Goal: Task Accomplishment & Management: Use online tool/utility

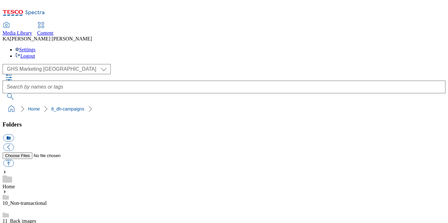
scroll to position [90, 0]
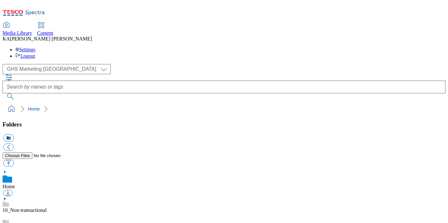
scroll to position [78, 0]
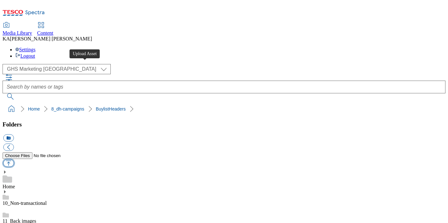
click at [14, 159] on button "button" at bounding box center [8, 162] width 11 height 7
type input "C:\fakepath\1757919168624-ad542190_ROI_Brady_Family_LegoBrand_H_1184x333_V1.jpg"
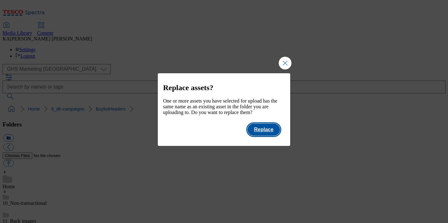
click at [272, 136] on button "Replace" at bounding box center [264, 130] width 32 height 12
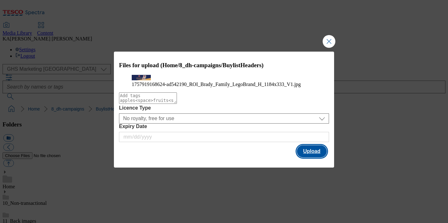
click at [315, 157] on button "Upload" at bounding box center [312, 151] width 30 height 12
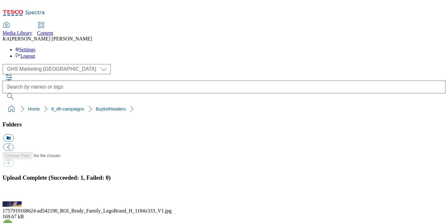
click at [13, 195] on button "button" at bounding box center [8, 198] width 10 height 6
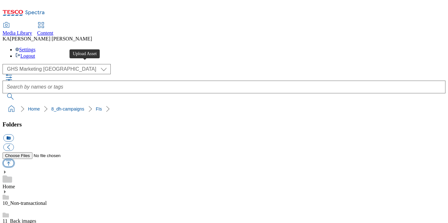
click at [14, 159] on button "button" at bounding box center [8, 162] width 11 height 7
type input "C:\fakepath\1756879633262-ad541986_Haleon_Centrum_LegoBrand_2560x320_V1.jpg"
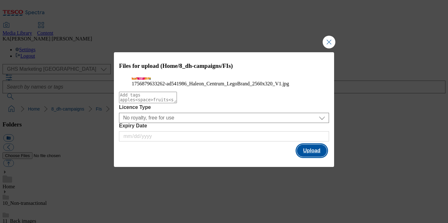
click at [309, 157] on button "Upload" at bounding box center [312, 151] width 30 height 12
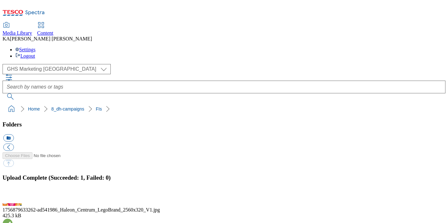
click at [446, 174] on div "Upload Complete (Succeeded: 1, Failed: 0)" at bounding box center [224, 187] width 443 height 27
click at [13, 195] on button "button" at bounding box center [8, 198] width 10 height 6
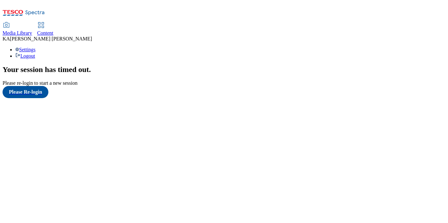
click at [53, 30] on span "Content" at bounding box center [45, 32] width 16 height 5
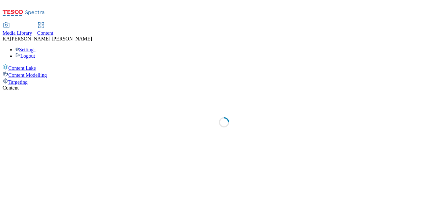
select select "ghs-uk"
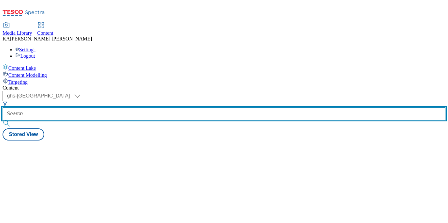
click at [141, 107] on input "text" at bounding box center [224, 113] width 443 height 13
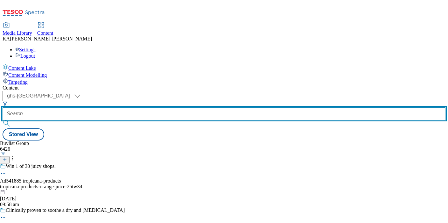
paste input "obrien-fine-foods-brady-family-25tw32"
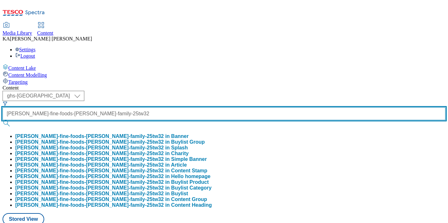
type input "obrien-fine-foods-brady-family-25tw32"
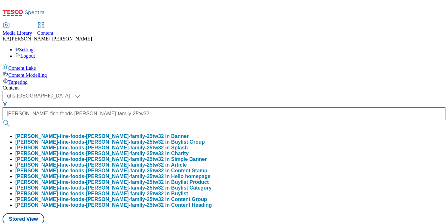
scroll to position [0, 0]
click at [148, 139] on button "obrien-fine-foods-brady-family-25tw32 in Buylist Group" at bounding box center [110, 142] width 190 height 6
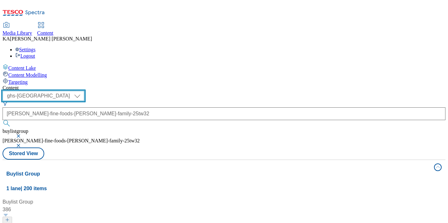
click at [84, 91] on select "ghs-roi ghs-uk" at bounding box center [44, 96] width 82 height 10
select select "ghs-roi"
click at [83, 91] on select "ghs-roi ghs-uk" at bounding box center [44, 96] width 82 height 10
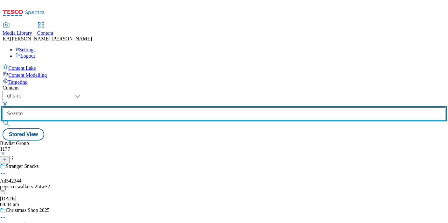
click at [153, 107] on input "text" at bounding box center [224, 113] width 443 height 13
paste input "obrien-fine-foods-brady-family-25tw32"
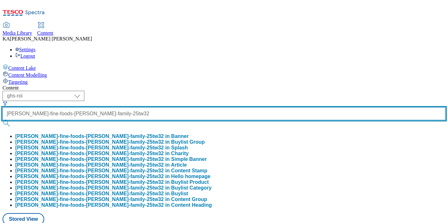
type input "obrien-fine-foods-brady-family-25tw32"
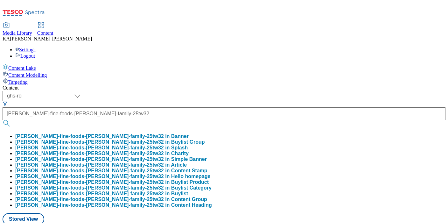
scroll to position [0, 0]
click at [159, 139] on button "obrien-fine-foods-brady-family-25tw32 in Buylist Group" at bounding box center [110, 142] width 190 height 6
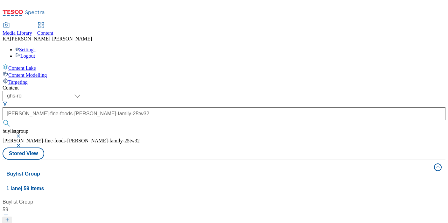
click at [22, 134] on button "button" at bounding box center [19, 136] width 6 height 4
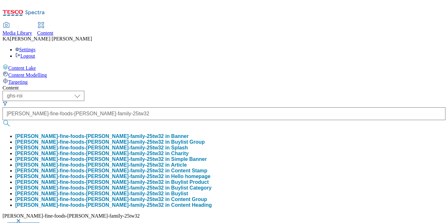
click at [22, 219] on button "button" at bounding box center [19, 221] width 6 height 4
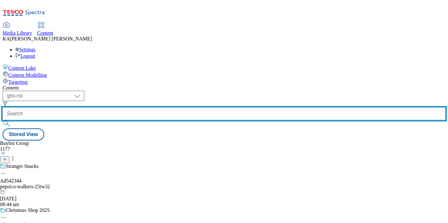
click at [145, 107] on input "text" at bounding box center [224, 113] width 443 height 13
paste input "obrien-fine-foods-brady-family-25tw32"
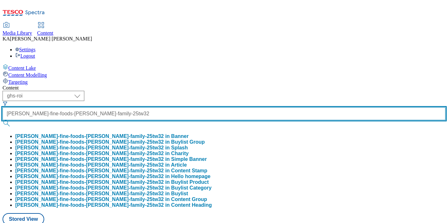
type input "obrien-fine-foods-brady-family-25tw32"
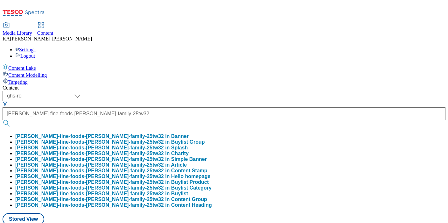
scroll to position [0, 0]
click at [154, 139] on button "obrien-fine-foods-brady-family-25tw32 in Buylist Group" at bounding box center [110, 142] width 190 height 6
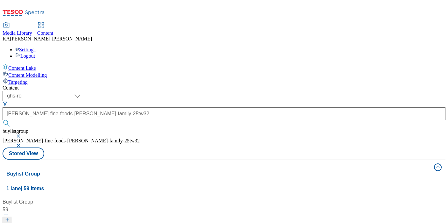
click at [22, 134] on button "button" at bounding box center [19, 136] width 6 height 4
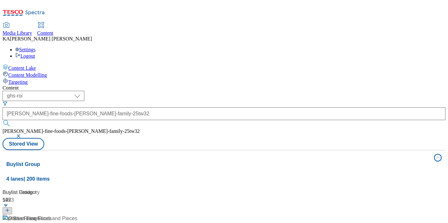
click at [22, 134] on button "button" at bounding box center [19, 136] width 6 height 4
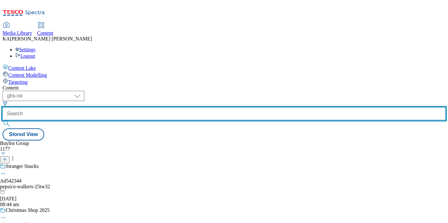
click at [153, 107] on input "text" at bounding box center [224, 113] width 443 height 13
paste input "obrien-fine-foods-brady-family-25tw32"
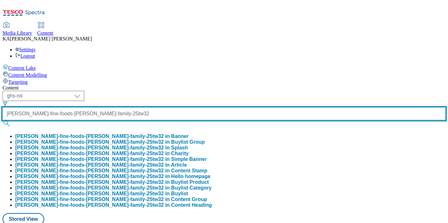
scroll to position [75, 0]
type input "obrien-fine-foods-brady-family-25tw32"
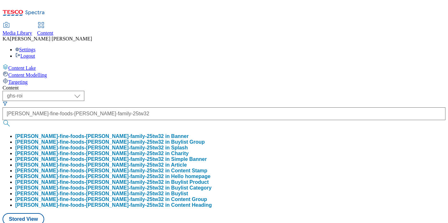
scroll to position [0, 0]
click at [144, 191] on button "obrien-fine-foods-brady-family-25tw32 in Buylist" at bounding box center [101, 194] width 173 height 6
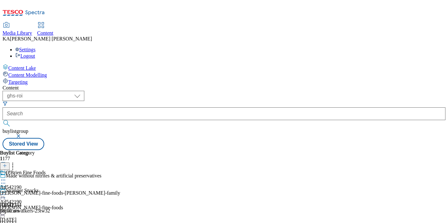
click at [4, 194] on circle at bounding box center [3, 194] width 1 height 1
click at [27, 206] on span "Edit" at bounding box center [23, 208] width 7 height 5
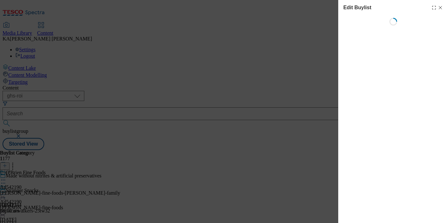
select select "tactical"
select select "supplier funded short term 1-3 weeks"
select select "dunnhumby"
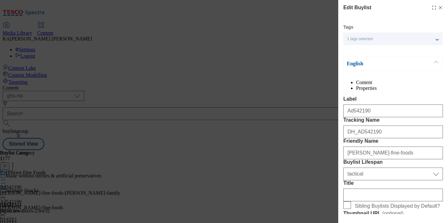
select select "Banner"
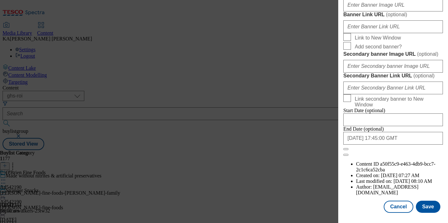
scroll to position [571, 0]
click at [361, 11] on input "Banner Image URL ( optional )" at bounding box center [393, 5] width 100 height 13
paste input "https://digitalcontent.api.tesco.com/v2/media/ghs-mktg/64ff9cdb-ac0c-4bd3-ab86-…"
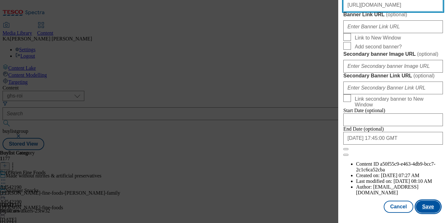
type input "https://digitalcontent.api.tesco.com/v2/media/ghs-mktg/64ff9cdb-ac0c-4bd3-ab86-…"
click at [430, 208] on button "Save" at bounding box center [428, 207] width 25 height 12
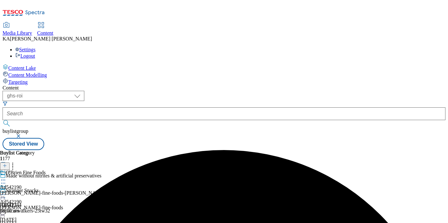
click at [6, 191] on icon at bounding box center [3, 194] width 6 height 6
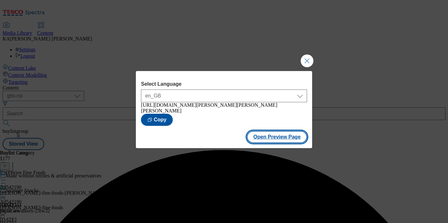
click at [258, 139] on button "Open Preview Page" at bounding box center [277, 137] width 60 height 12
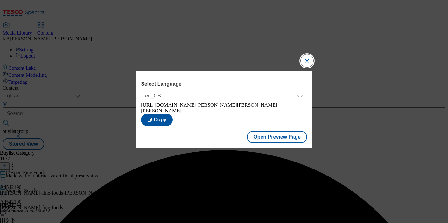
click at [310, 60] on button "Close Modal" at bounding box center [307, 60] width 13 height 13
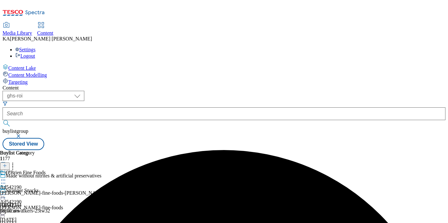
click at [6, 191] on icon at bounding box center [3, 194] width 6 height 6
